Goal: Download file/media

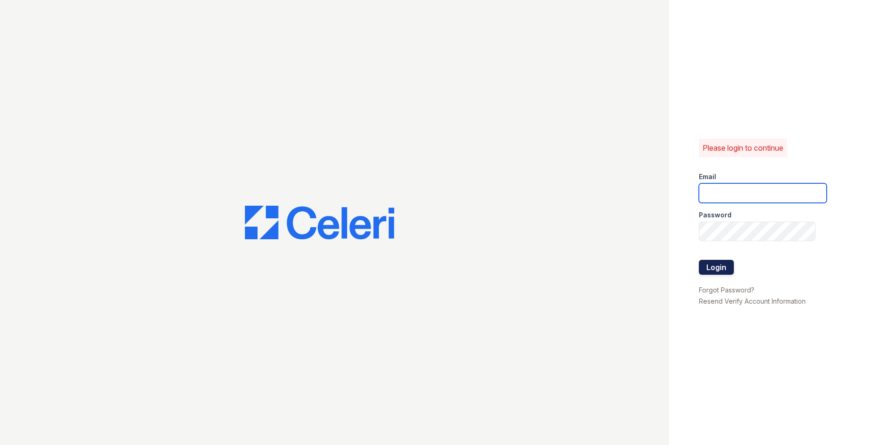
type input "crosby.am@cafmanagement.com"
click at [713, 268] on button "Login" at bounding box center [716, 267] width 35 height 15
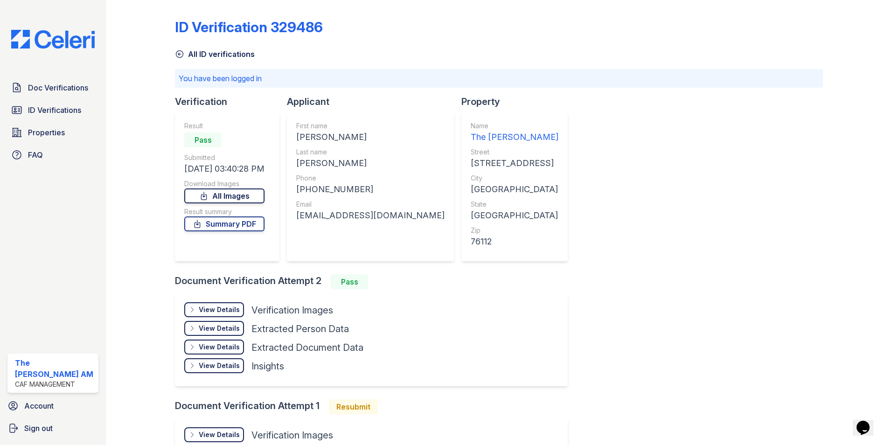
click at [219, 193] on link "All Images" at bounding box center [224, 196] width 80 height 15
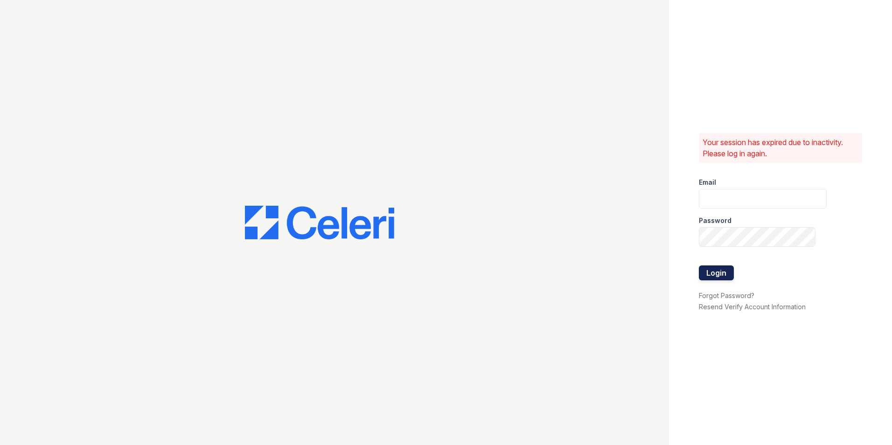
type input "[DOMAIN_NAME][EMAIL_ADDRESS][DOMAIN_NAME]"
click at [702, 270] on button "Login" at bounding box center [716, 273] width 35 height 15
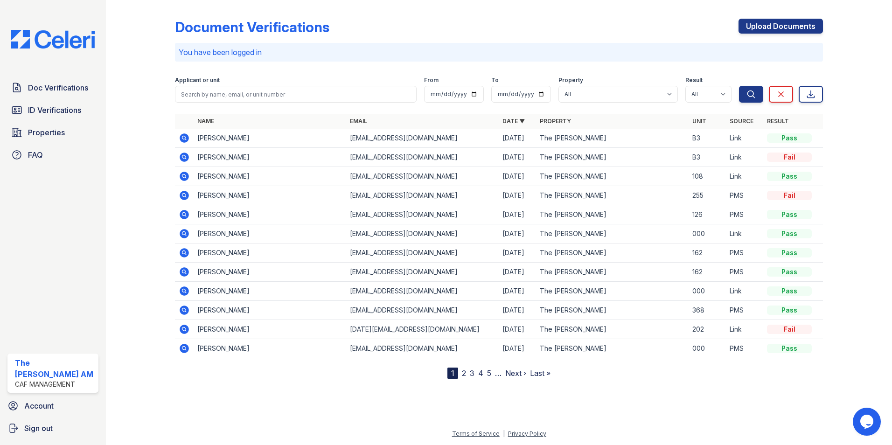
click at [185, 159] on icon at bounding box center [184, 157] width 9 height 9
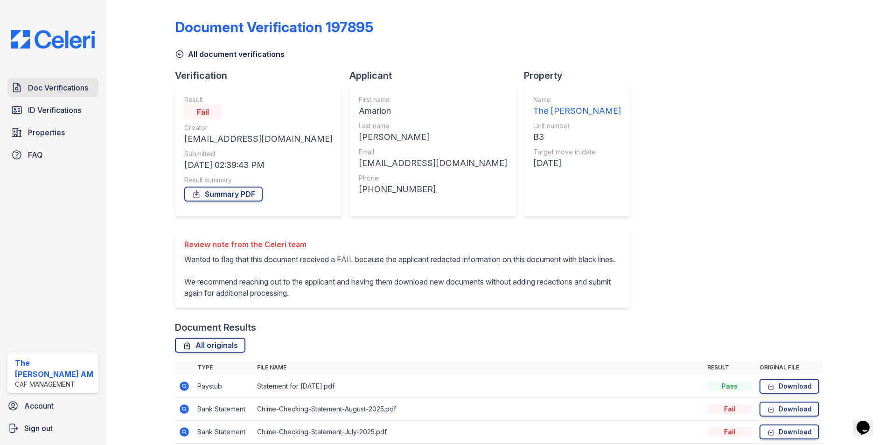
click at [65, 91] on span "Doc Verifications" at bounding box center [58, 87] width 60 height 11
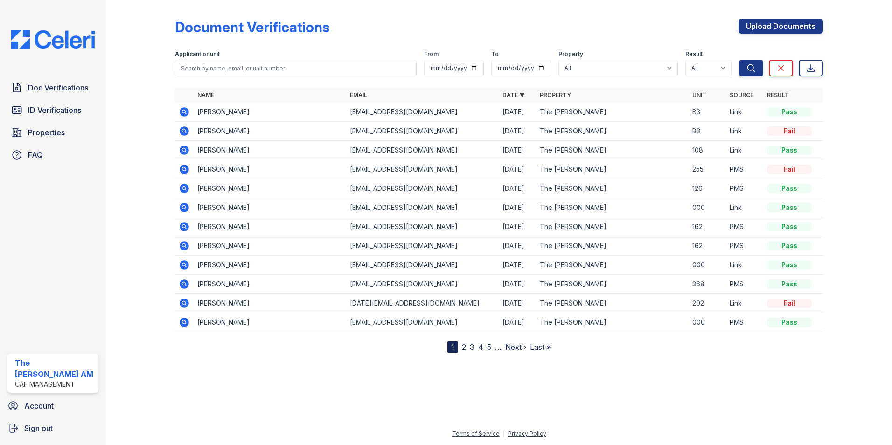
click at [186, 112] on icon at bounding box center [184, 111] width 9 height 9
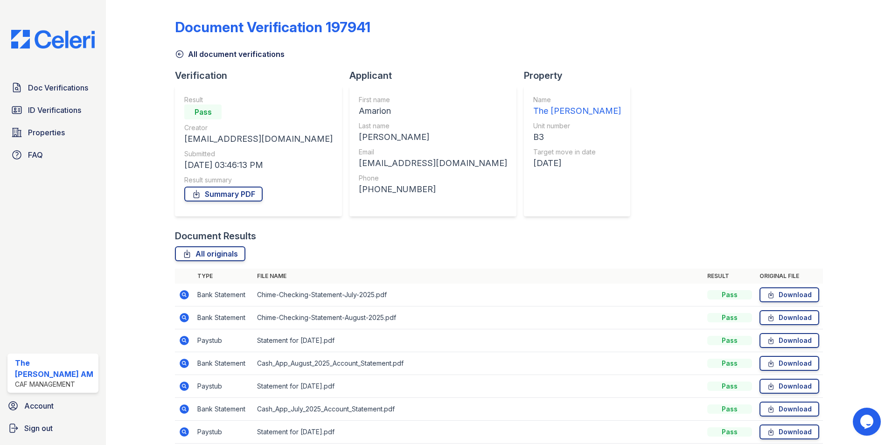
scroll to position [63, 0]
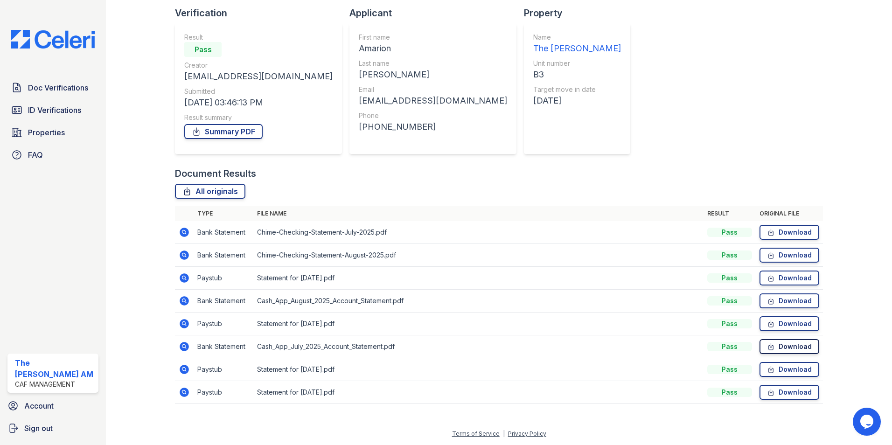
click at [770, 348] on icon at bounding box center [771, 346] width 8 height 9
click at [771, 257] on link "Download" at bounding box center [790, 255] width 60 height 15
click at [777, 233] on link "Download" at bounding box center [790, 232] width 60 height 15
